Goal: Task Accomplishment & Management: Use online tool/utility

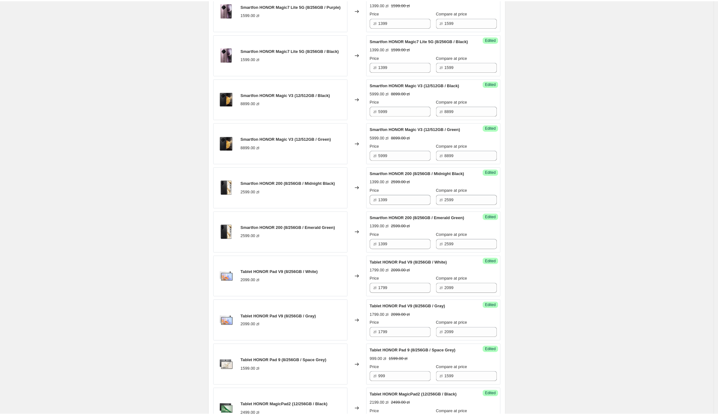
scroll to position [374, 0]
